Goal: Information Seeking & Learning: Compare options

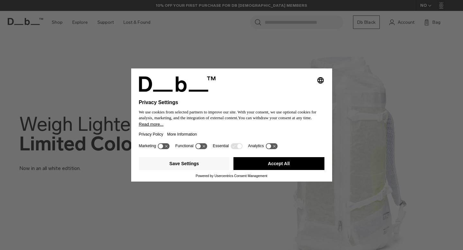
click at [244, 160] on button "Accept All" at bounding box center [279, 163] width 91 height 13
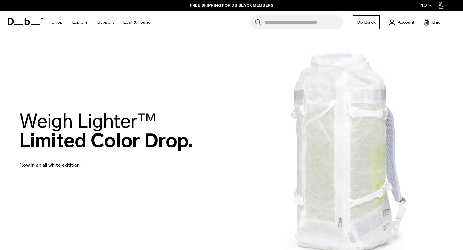
scroll to position [20, 0]
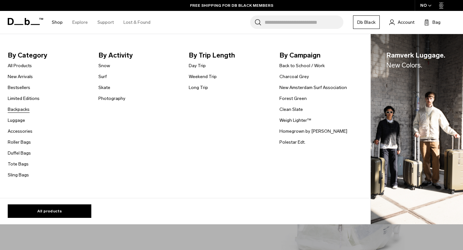
click at [25, 108] on link "Backpacks" at bounding box center [19, 109] width 22 height 7
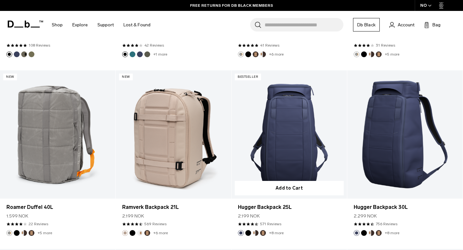
scroll to position [984, 0]
click at [305, 129] on link "Hugger Backpack 25L" at bounding box center [289, 134] width 115 height 128
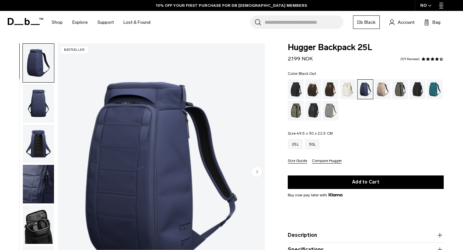
click at [297, 87] on div "Black Out" at bounding box center [296, 89] width 16 height 20
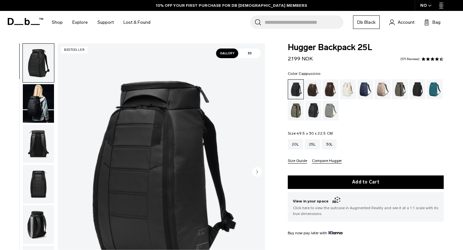
click at [315, 91] on div "Cappuccino" at bounding box center [313, 89] width 16 height 20
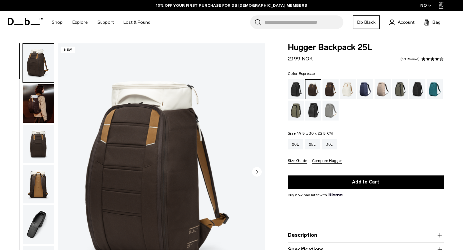
click at [331, 91] on div "Espresso" at bounding box center [331, 89] width 16 height 20
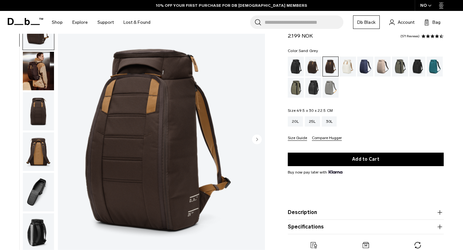
scroll to position [29, 0]
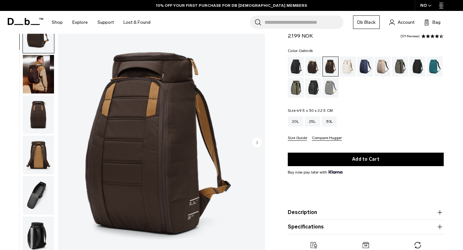
click at [351, 73] on div "Oatmilk" at bounding box center [348, 67] width 16 height 20
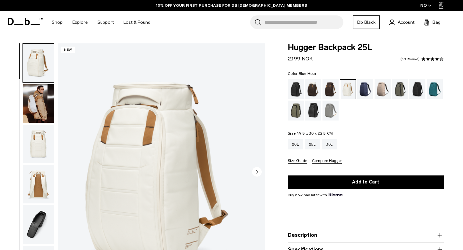
click at [364, 87] on div "Blue Hour" at bounding box center [365, 89] width 16 height 20
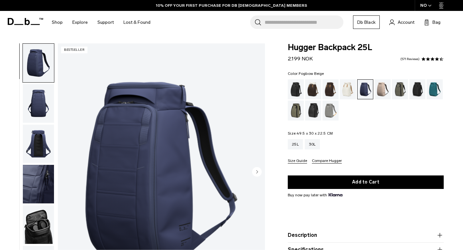
click at [380, 91] on div "Fogbow Beige" at bounding box center [383, 89] width 16 height 20
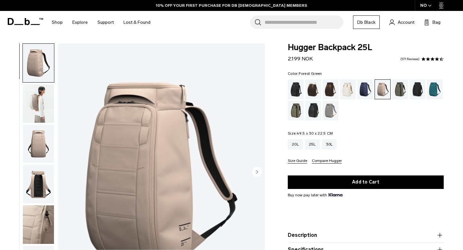
click at [396, 96] on div "Forest Green" at bounding box center [400, 89] width 16 height 20
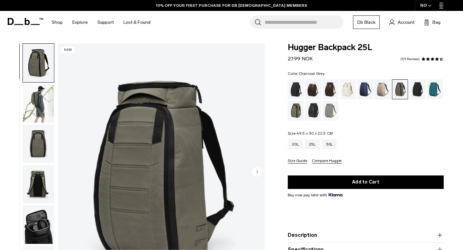
click at [414, 96] on div "Charcoal Grey" at bounding box center [418, 89] width 16 height 20
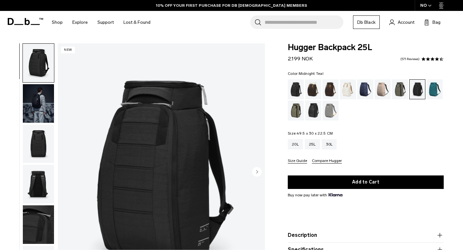
click at [431, 93] on div "Midnight Teal" at bounding box center [435, 89] width 16 height 20
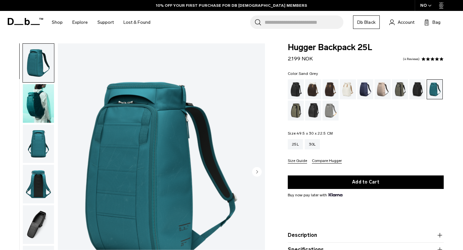
click at [330, 109] on div "Sand Grey" at bounding box center [331, 111] width 16 height 20
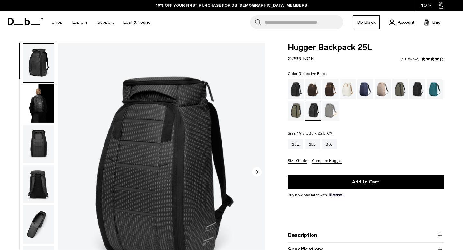
click at [293, 111] on div "Mash Green" at bounding box center [296, 111] width 16 height 20
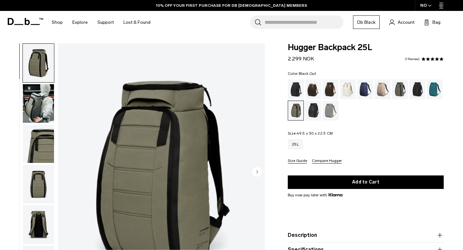
click at [296, 86] on div "Black Out" at bounding box center [296, 89] width 16 height 20
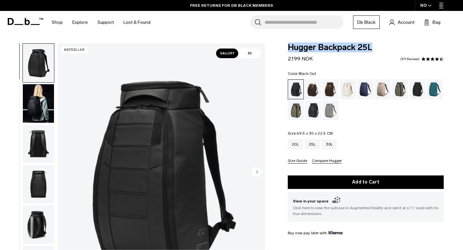
drag, startPoint x: 374, startPoint y: 48, endPoint x: 287, endPoint y: 49, distance: 86.9
click at [287, 49] on div "Hugger Backpack 25L 2.199 NOK 4.5 star rating 571 Reviews Color: Black Out Out …" at bounding box center [366, 186] width 195 height 287
click at [316, 48] on span "Hugger Backpack 25L" at bounding box center [366, 47] width 156 height 8
drag, startPoint x: 317, startPoint y: 48, endPoint x: 284, endPoint y: 48, distance: 32.8
click at [284, 48] on div "Hugger Backpack 25L 2.199 NOK 4.5 star rating 571 Reviews Color: Black Out Out …" at bounding box center [366, 186] width 195 height 287
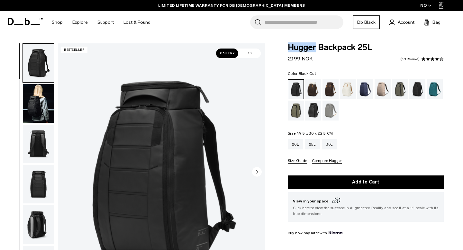
copy span "Hugger"
click at [300, 19] on input "Search for Bags, Luggage..." at bounding box center [304, 22] width 79 height 14
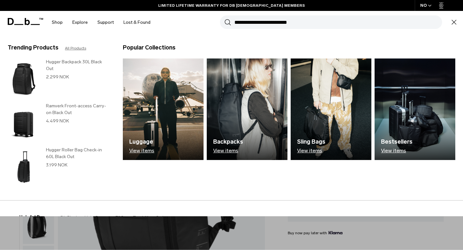
paste input "******"
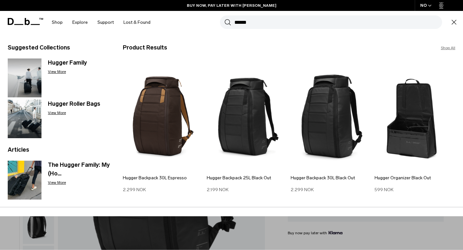
type input "******"
click at [225, 19] on button "Search" at bounding box center [228, 22] width 7 height 7
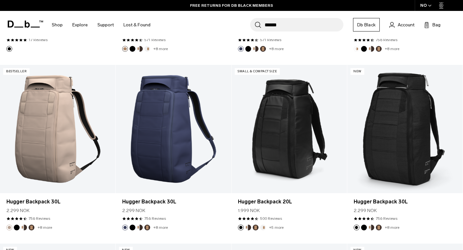
scroll to position [426, 0]
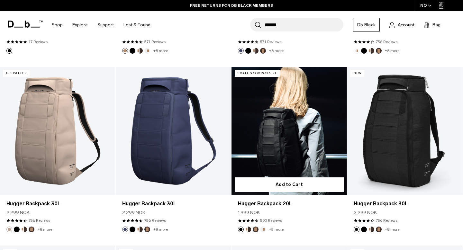
click at [292, 106] on link "Hugger Backpack 20L" at bounding box center [289, 131] width 115 height 128
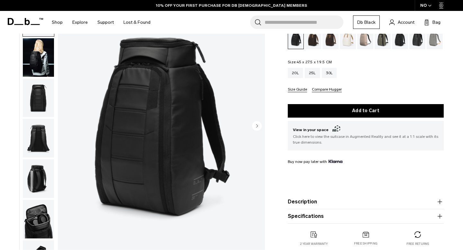
scroll to position [45, 0]
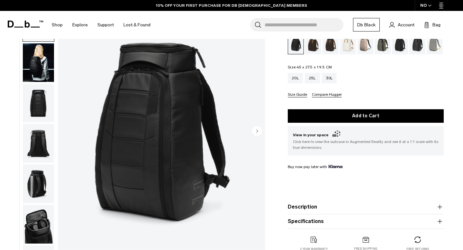
click at [44, 64] on img "button" at bounding box center [38, 62] width 31 height 39
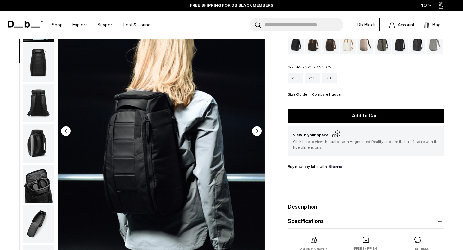
scroll to position [0, 0]
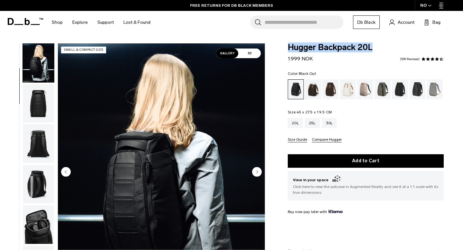
drag, startPoint x: 374, startPoint y: 48, endPoint x: 285, endPoint y: 48, distance: 88.8
click at [285, 48] on div "Hugger Backpack 20L 1.999 NOK 4.6 star rating 500 Reviews Color: Black Out Out …" at bounding box center [366, 176] width 195 height 266
copy span "Hugger Backpack 20L"
